Goal: Find contact information: Obtain details needed to contact an individual or organization

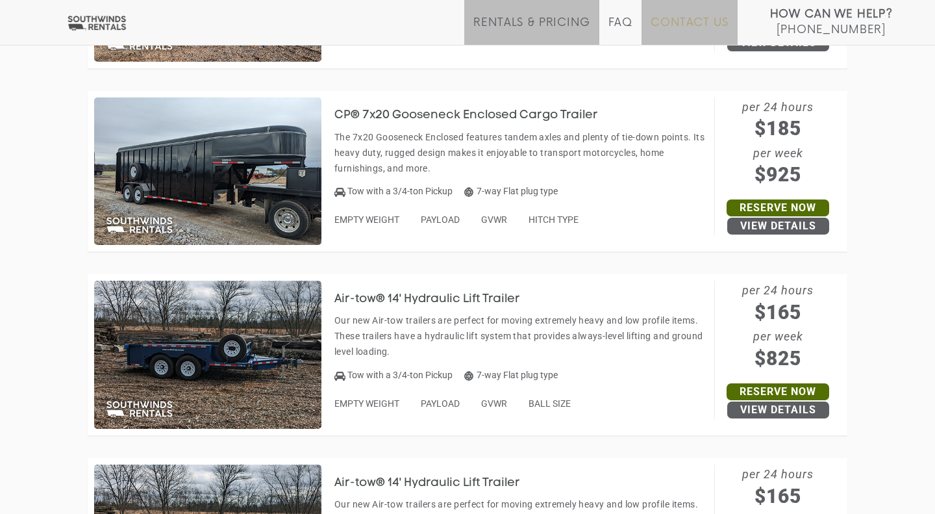
scroll to position [4761, 0]
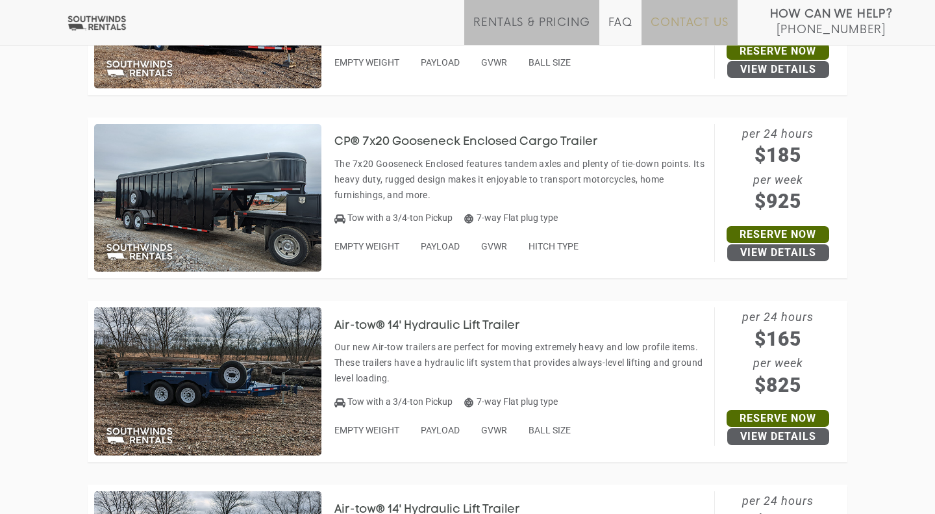
click at [705, 25] on link "Contact Us" at bounding box center [689, 30] width 77 height 29
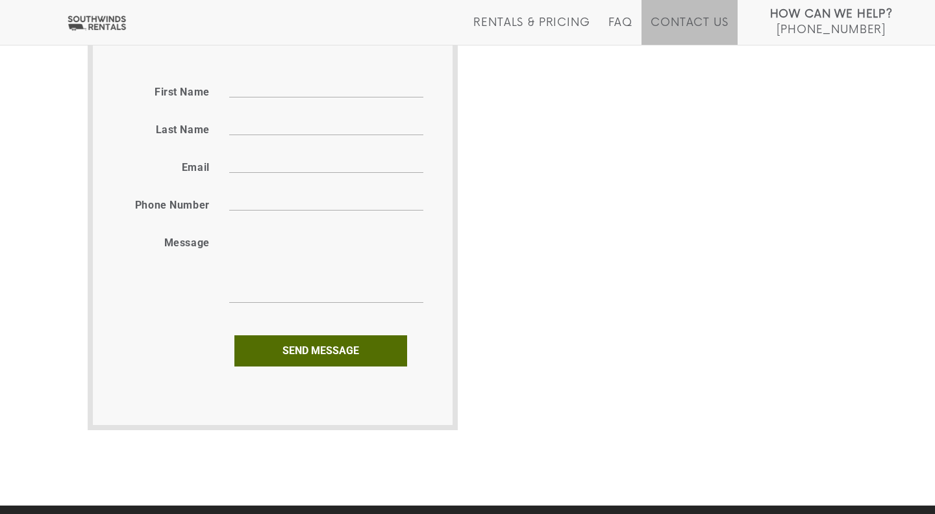
scroll to position [751, 0]
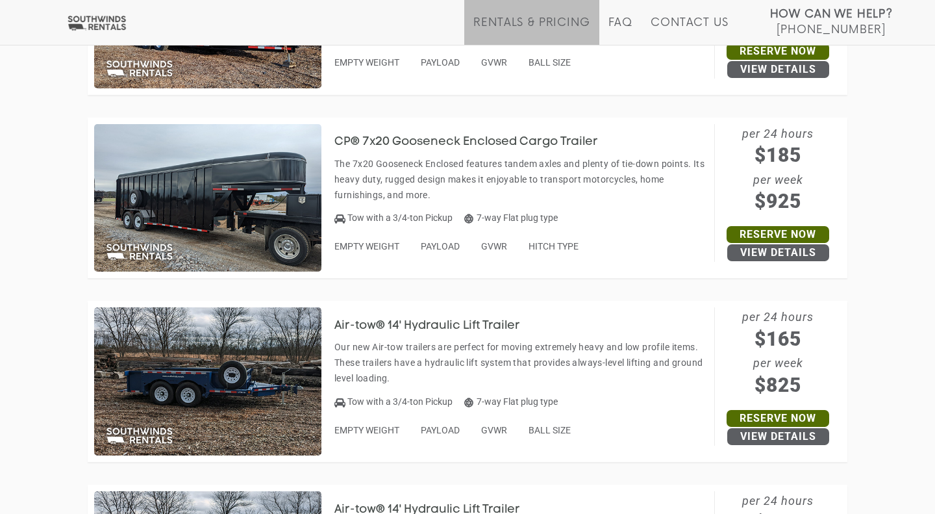
scroll to position [4761, 0]
